Goal: Task Accomplishment & Management: Manage account settings

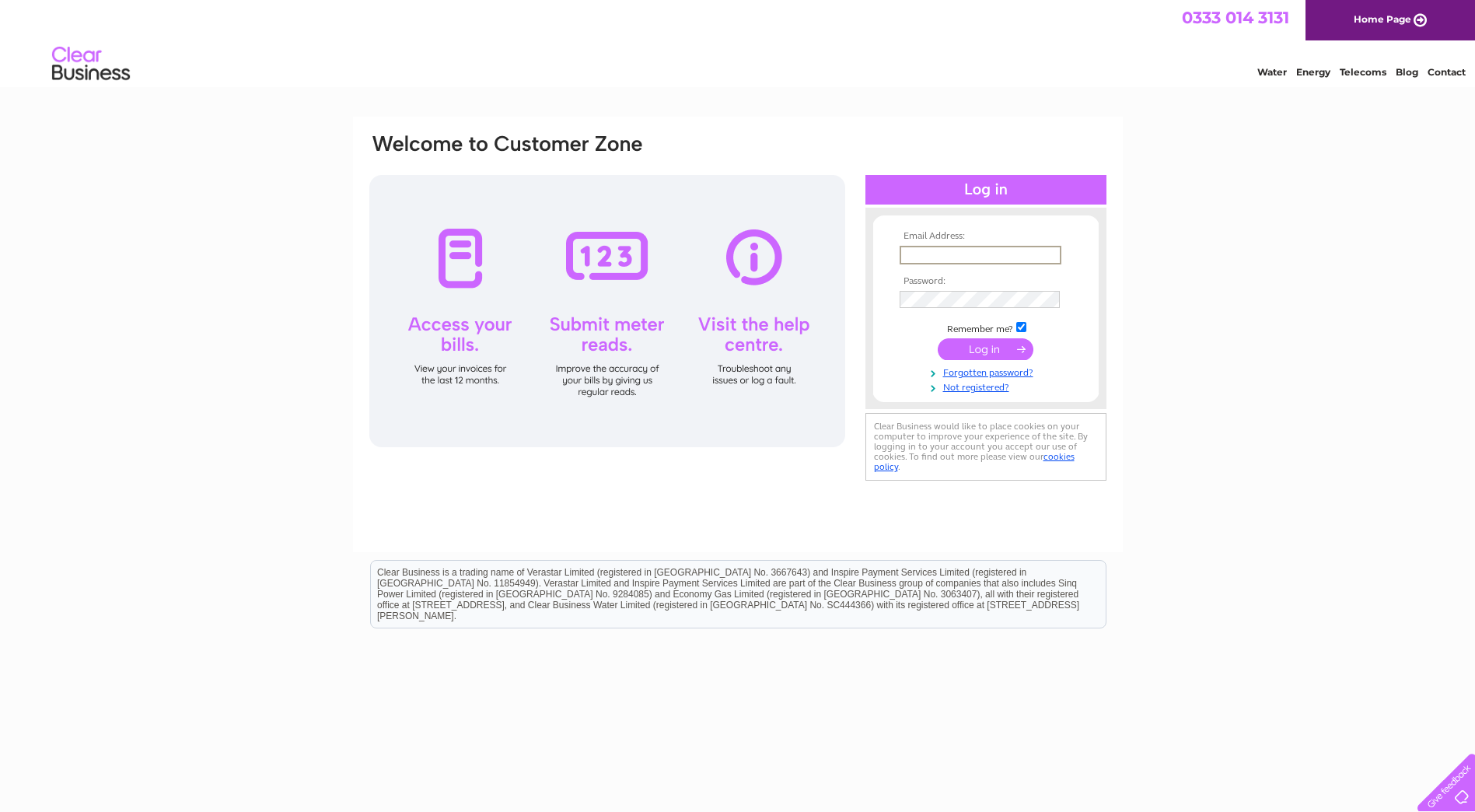
click at [913, 253] on input "text" at bounding box center [980, 255] width 162 height 19
type input "Bobby.McKean@south-ayrshire.gov.uk"
click at [987, 345] on input "submit" at bounding box center [985, 348] width 96 height 22
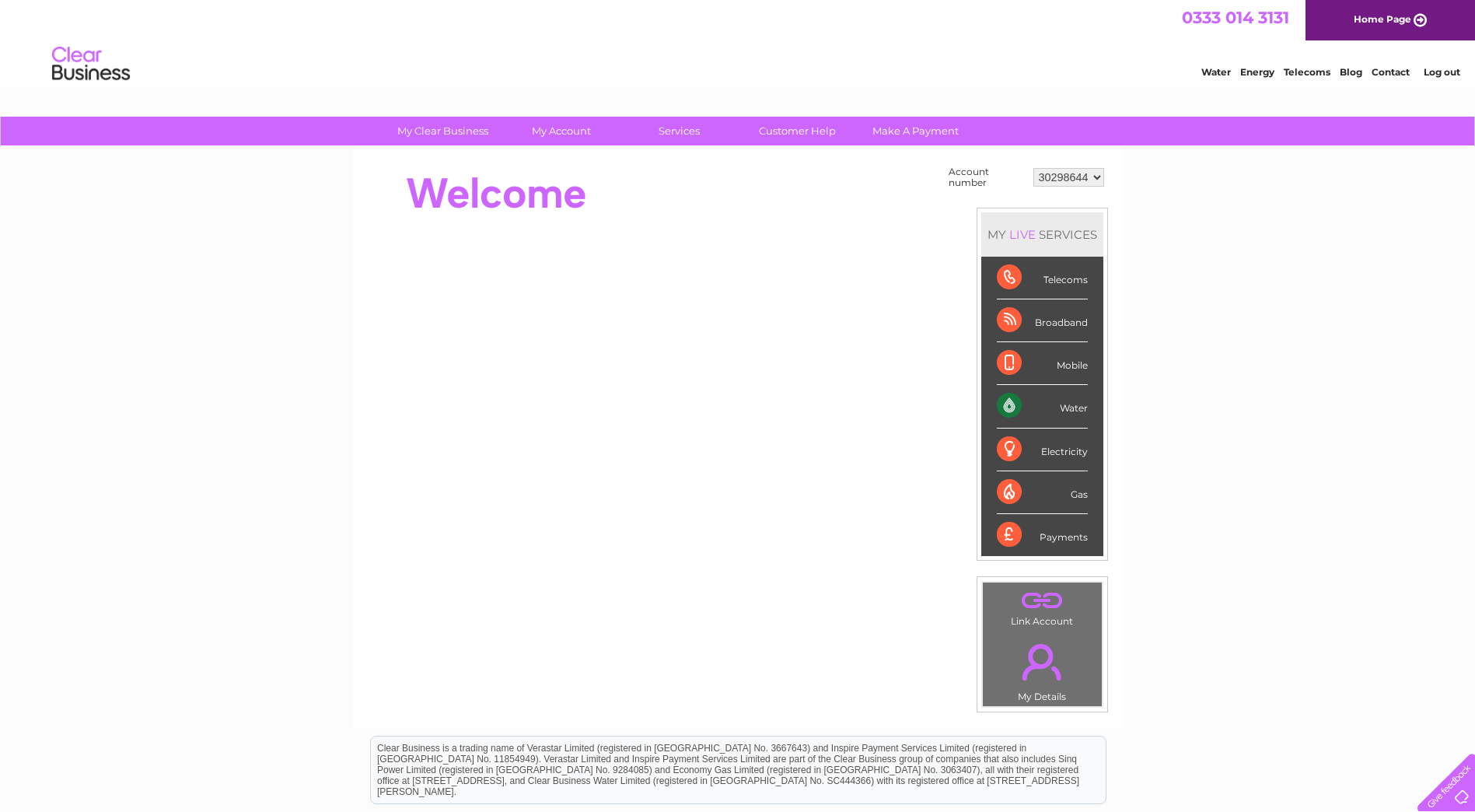
click at [1097, 179] on select "30298644 30308810" at bounding box center [1069, 177] width 70 height 19
click at [1033, 168] on select "30298644 30308810" at bounding box center [1069, 177] width 70 height 19
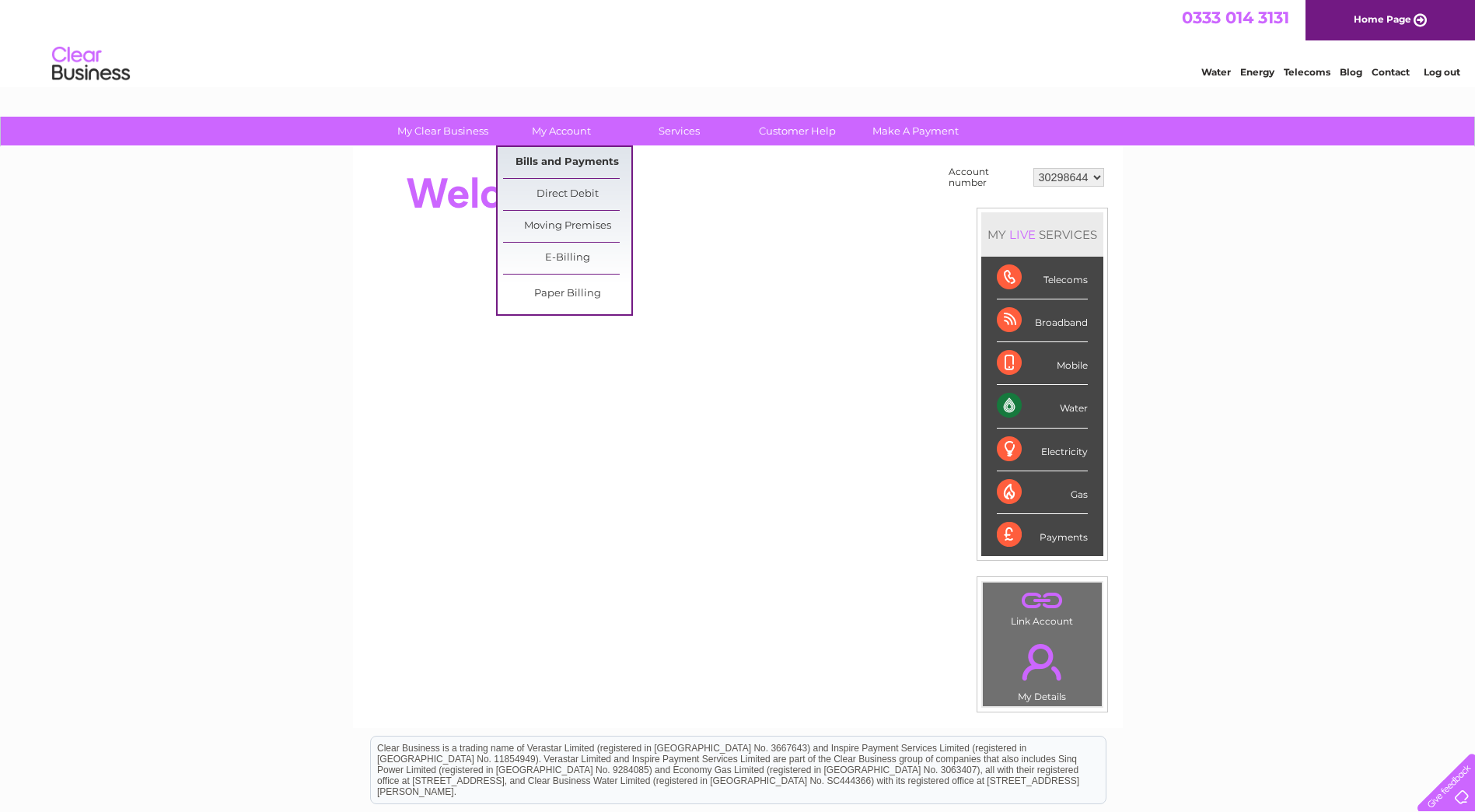
click at [570, 165] on link "Bills and Payments" at bounding box center [567, 163] width 128 height 31
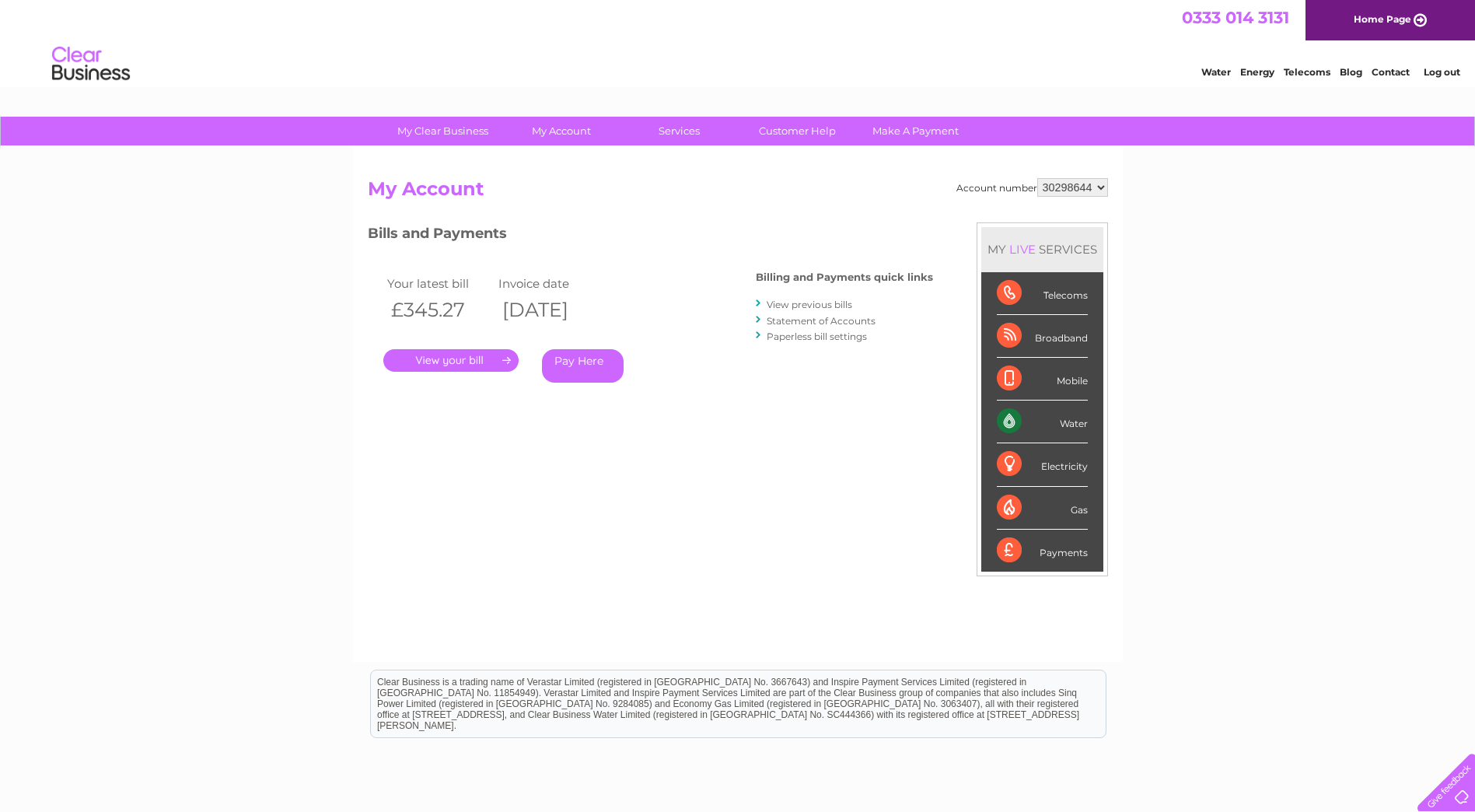
click at [501, 357] on link "." at bounding box center [451, 359] width 135 height 23
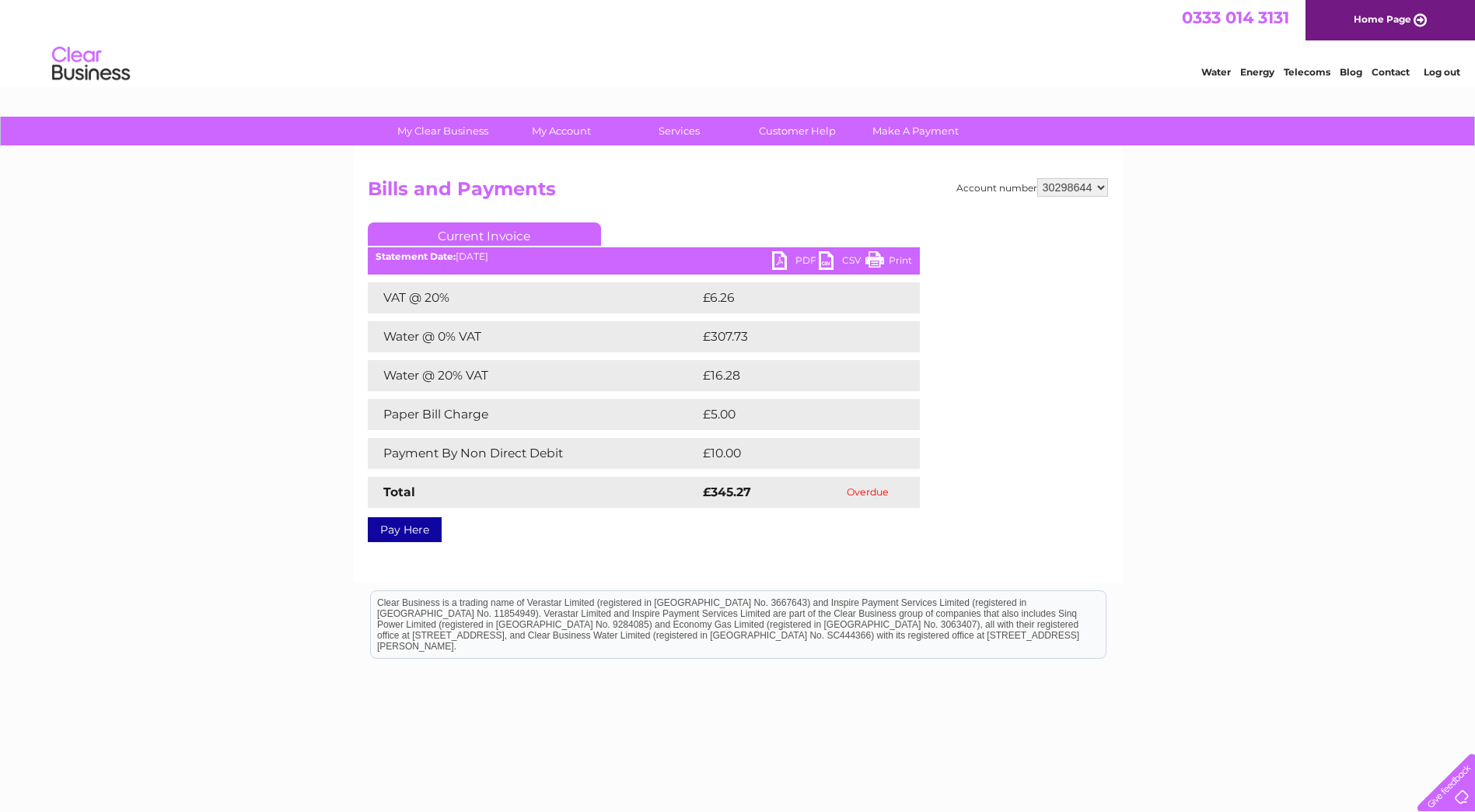
click at [793, 263] on link "PDF" at bounding box center [796, 262] width 47 height 23
click at [1102, 187] on select "30298644 30308810" at bounding box center [1072, 187] width 70 height 19
select select "30308810"
click at [1037, 178] on select "30298644 30308810" at bounding box center [1072, 187] width 70 height 19
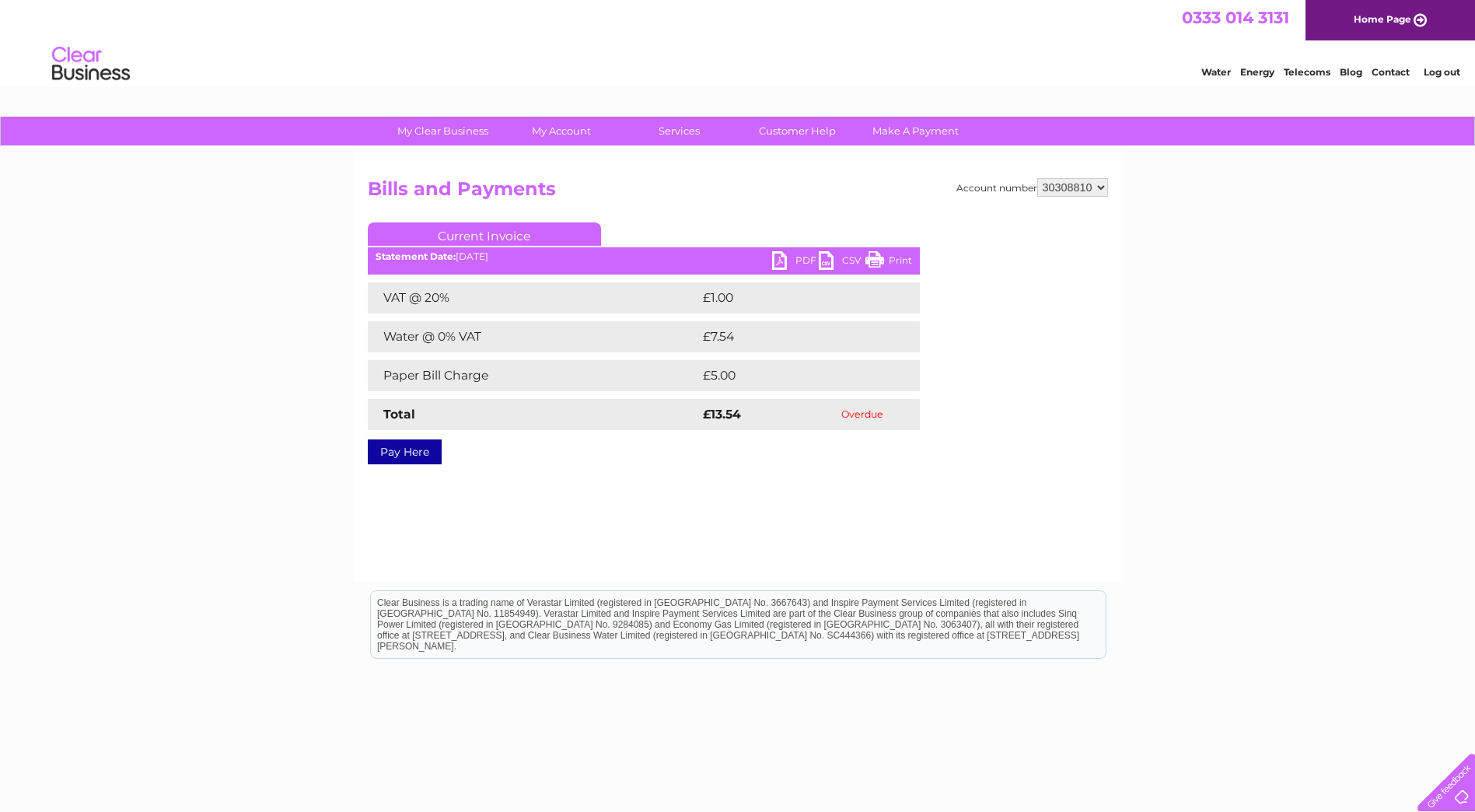
click at [786, 260] on link "PDF" at bounding box center [796, 262] width 47 height 23
